Goal: Book appointment/travel/reservation

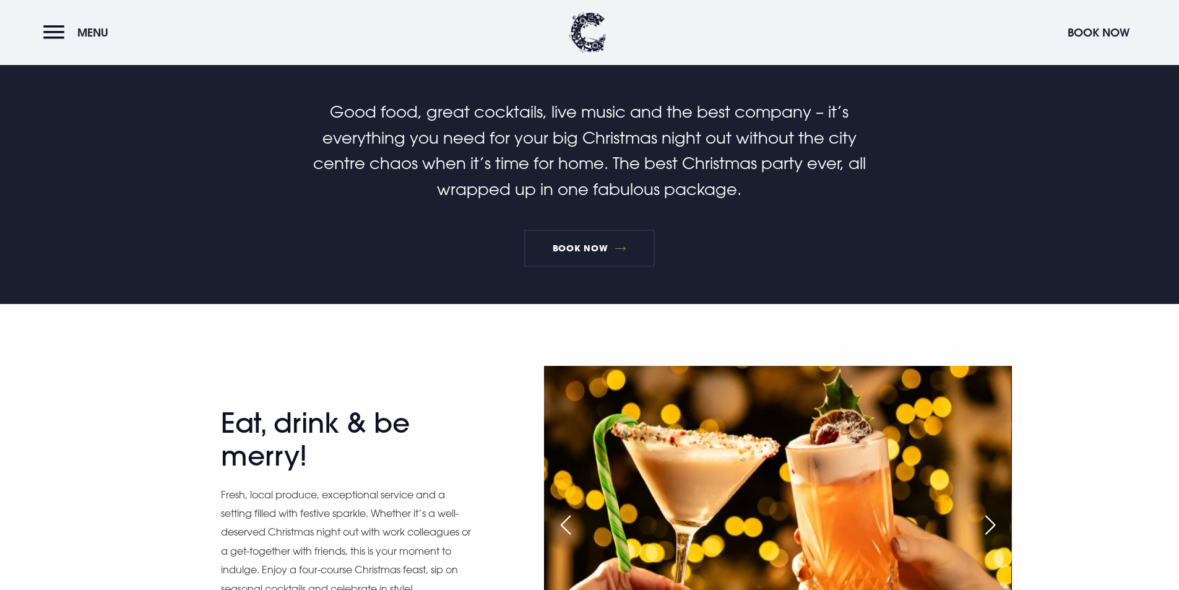
scroll to position [495, 0]
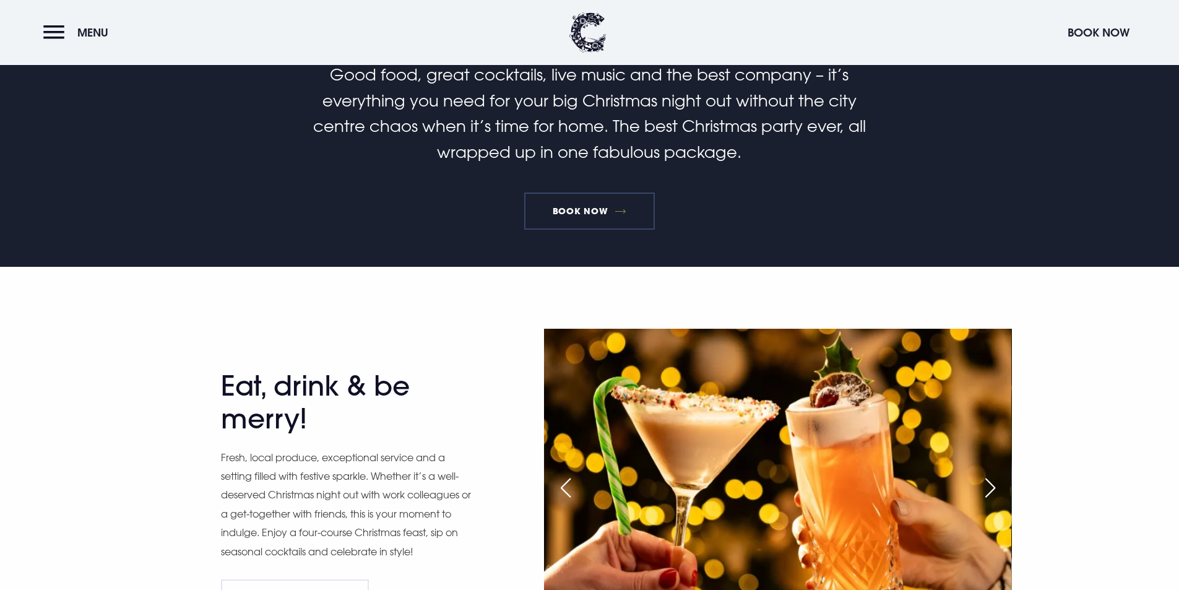
click at [616, 217] on link "Book Now" at bounding box center [589, 210] width 130 height 37
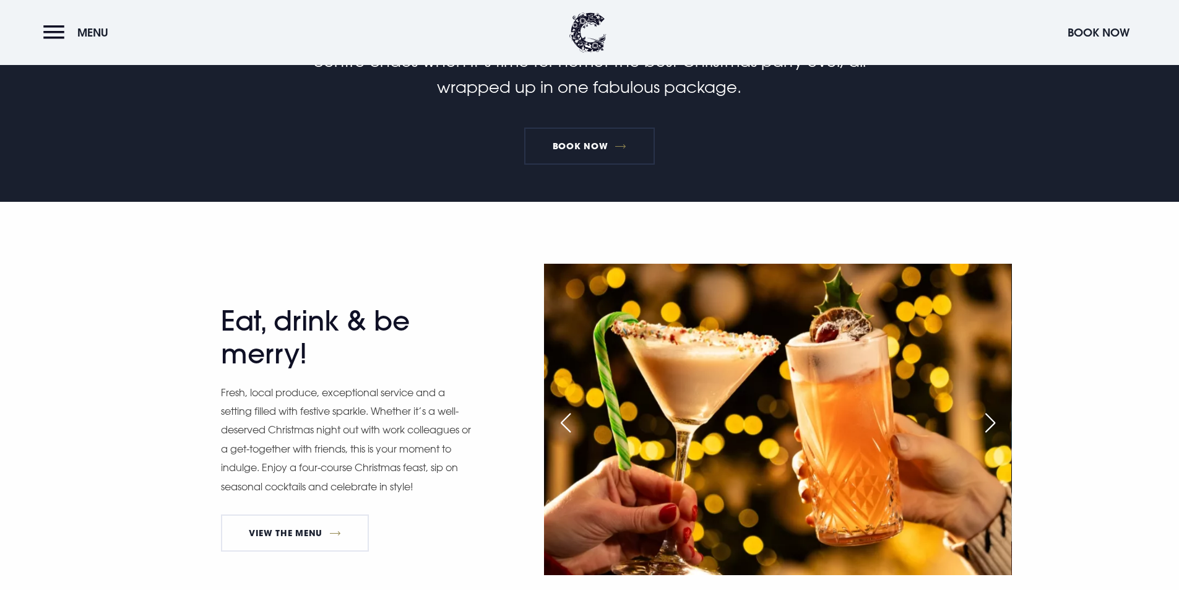
scroll to position [681, 0]
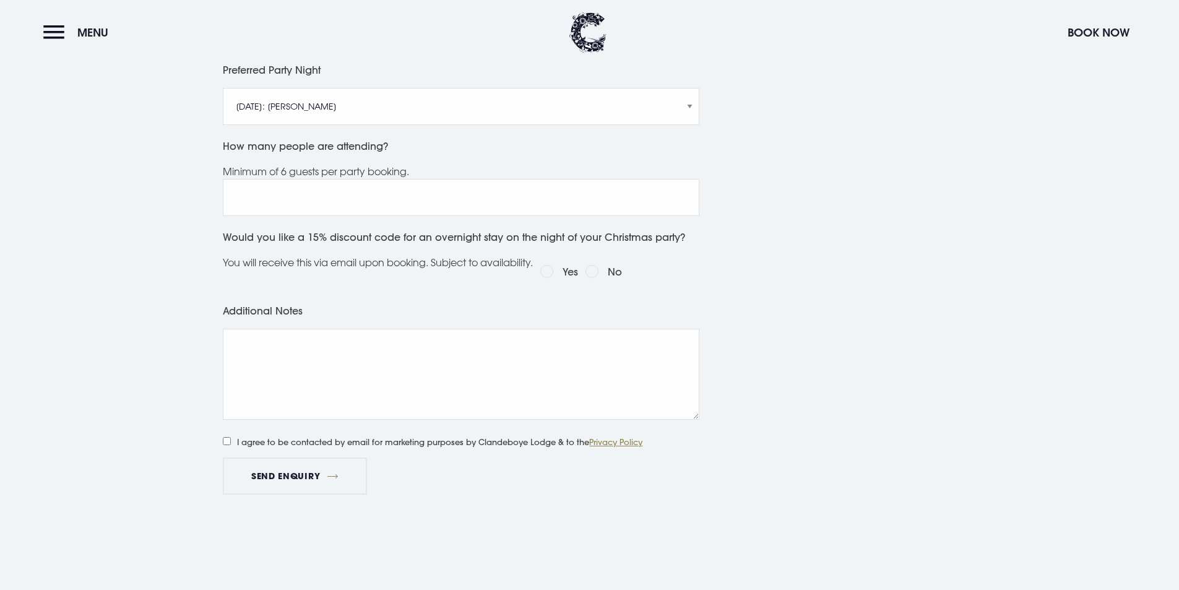
scroll to position [495, 0]
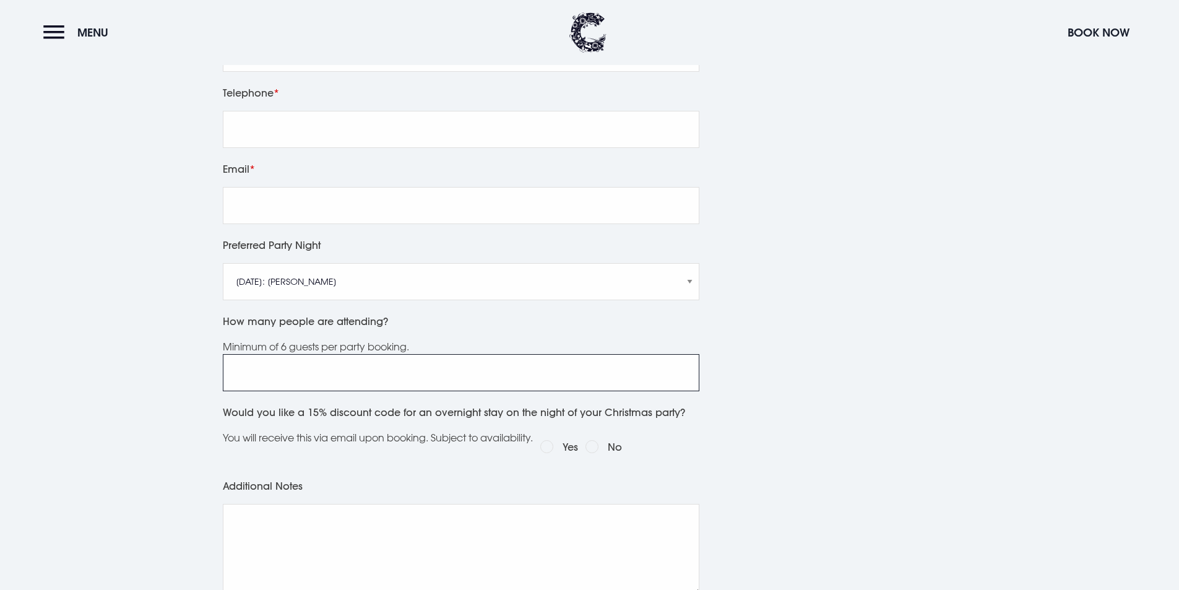
click at [621, 367] on input "How many people are attending?" at bounding box center [461, 372] width 477 height 37
click at [695, 266] on select "Friday 5th December: Just Adam Saturday 6th December: Manouche Boys Friday 12th…" at bounding box center [461, 281] width 477 height 37
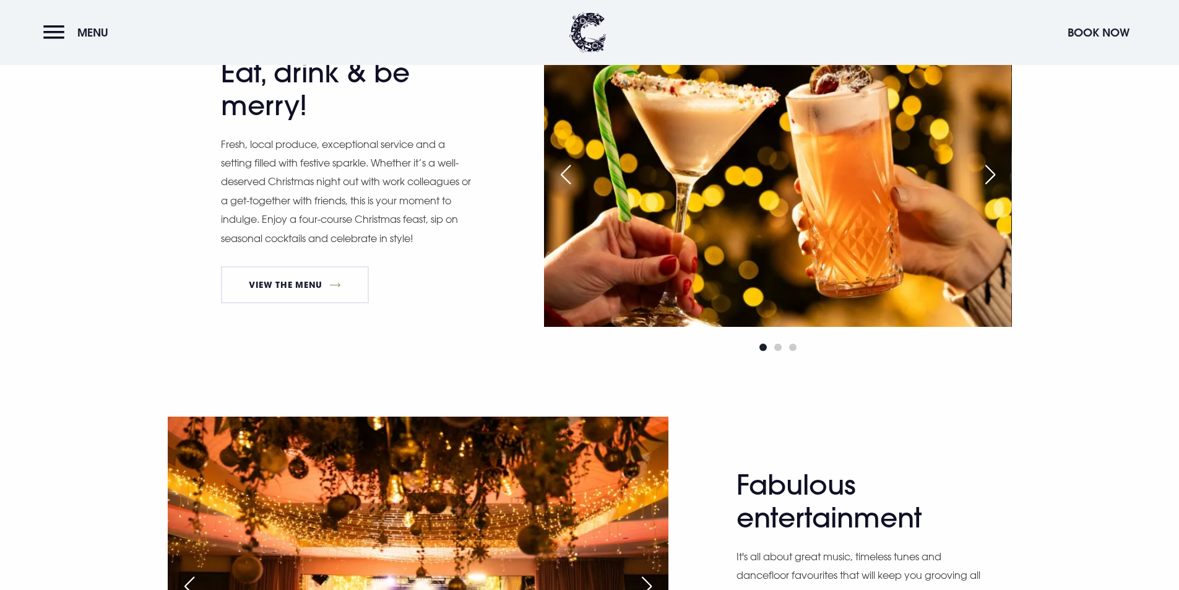
scroll to position [805, 0]
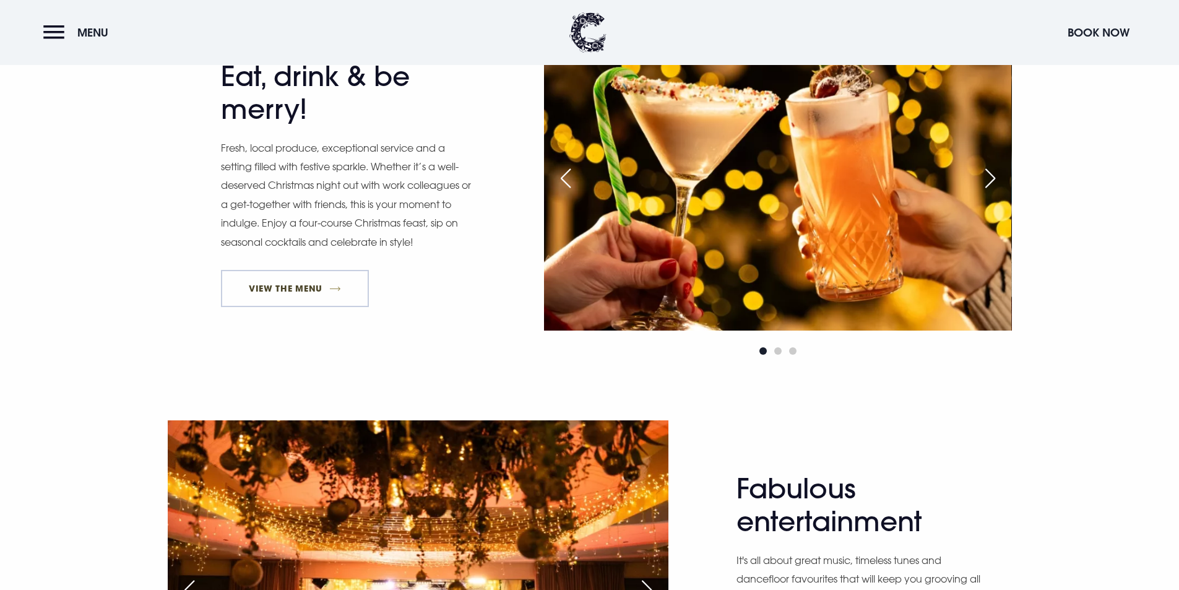
click at [283, 282] on link "View The Menu" at bounding box center [295, 288] width 149 height 37
